Goal: Check status

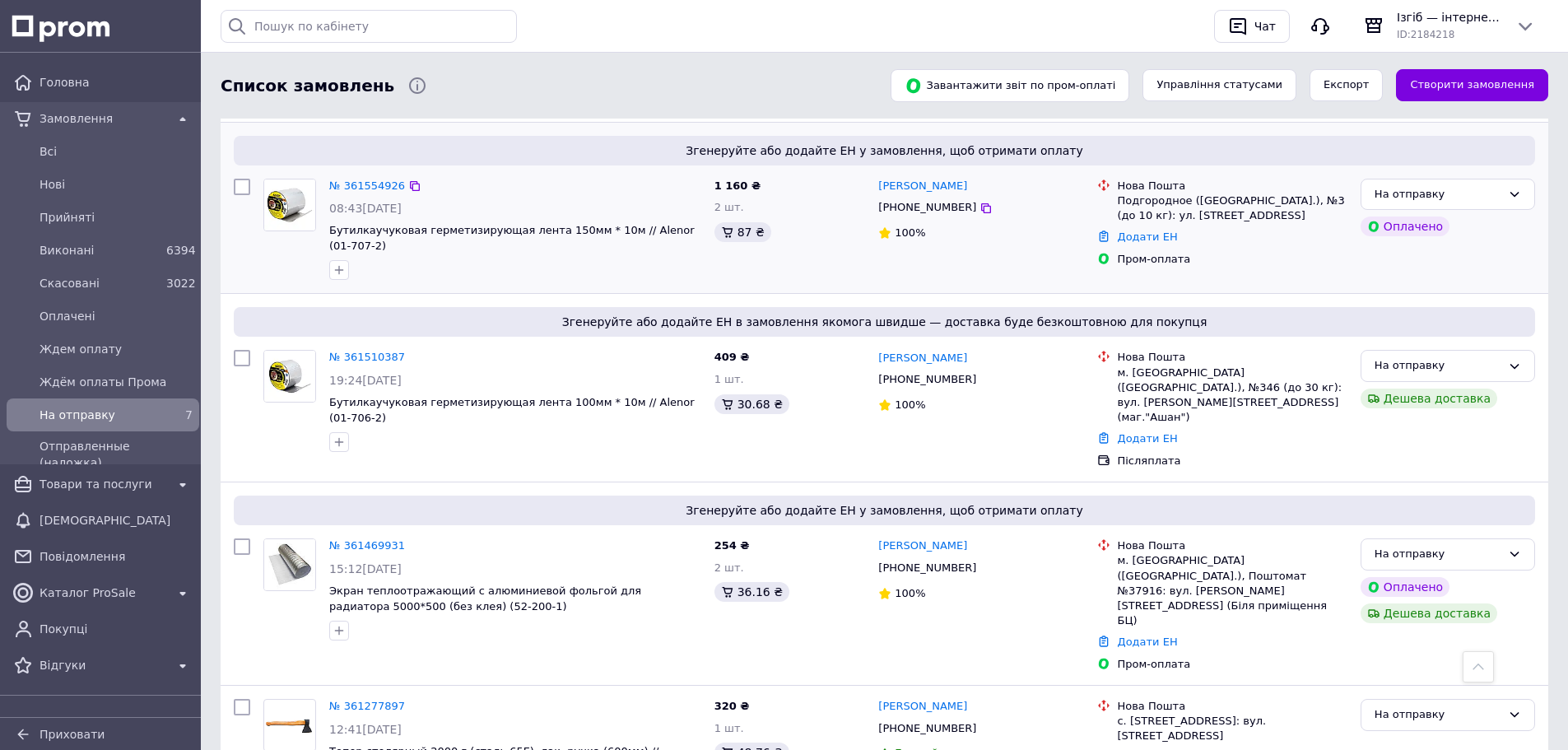
scroll to position [583, 0]
